Goal: Find specific page/section: Find specific page/section

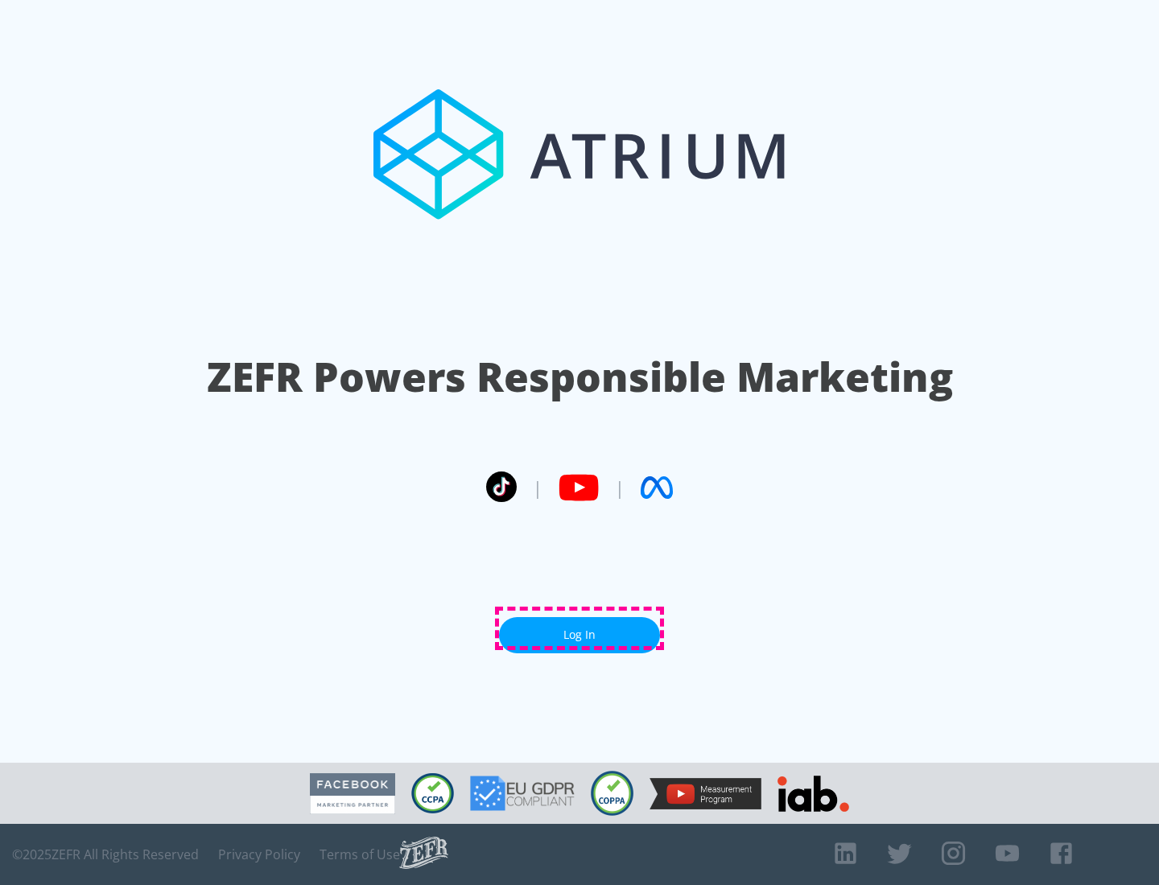
click at [579, 628] on link "Log In" at bounding box center [579, 635] width 161 height 36
